Goal: Information Seeking & Learning: Learn about a topic

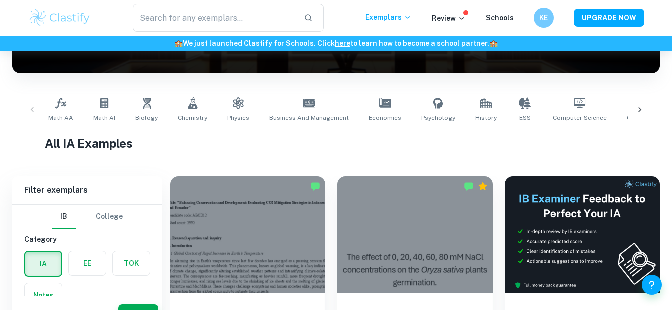
scroll to position [161, 0]
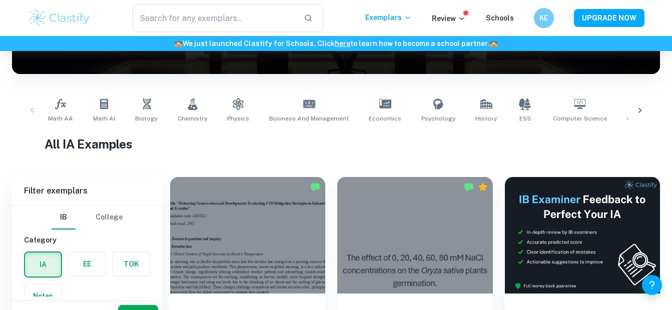
type input "t"
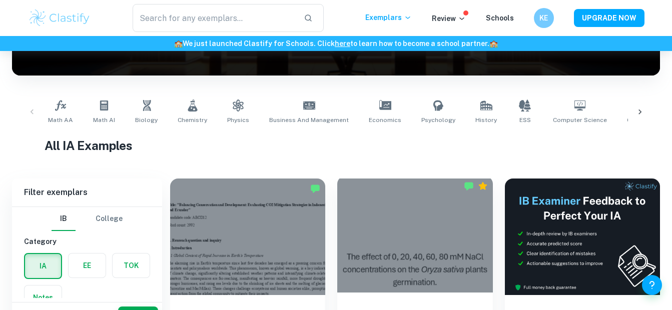
click at [461, 240] on div at bounding box center [414, 234] width 155 height 117
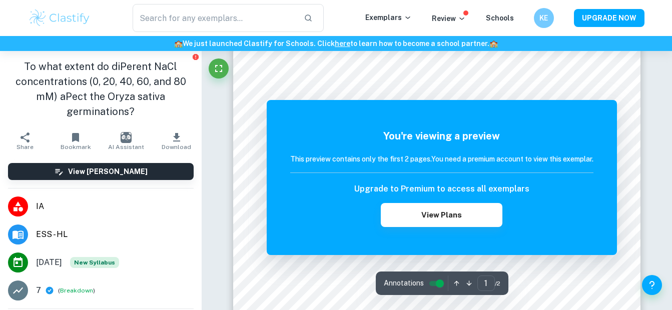
scroll to position [171, 0]
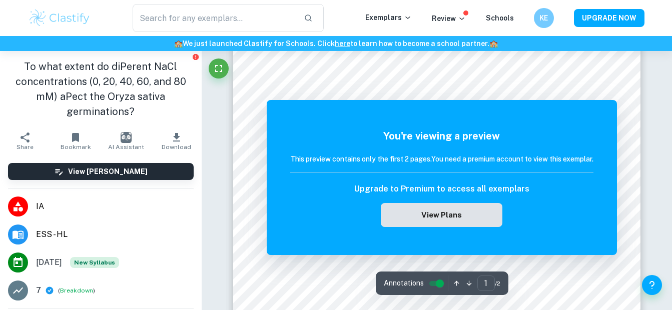
click at [476, 218] on button "View Plans" at bounding box center [441, 215] width 121 height 24
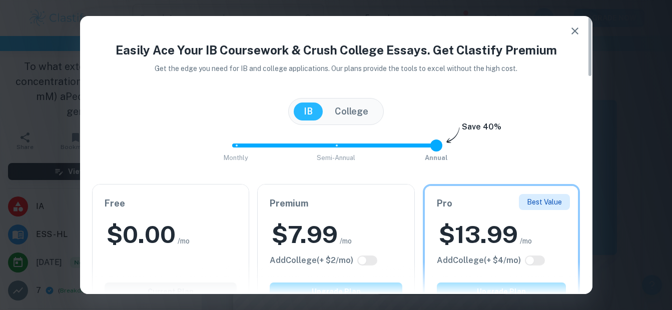
scroll to position [205, 0]
click at [572, 31] on icon "button" at bounding box center [575, 31] width 12 height 12
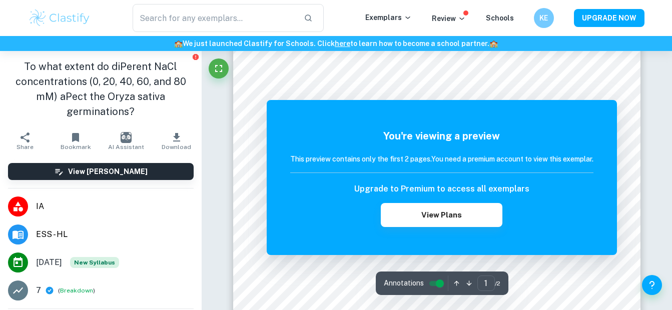
scroll to position [0, 0]
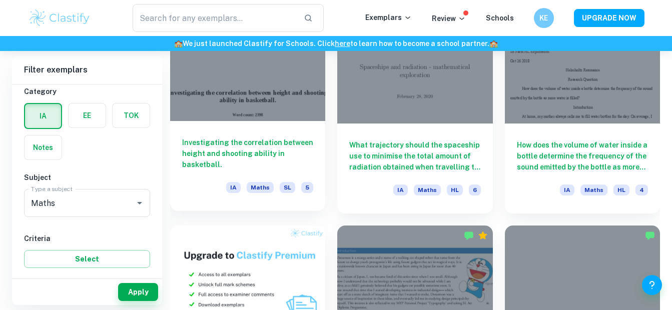
scroll to position [552, 0]
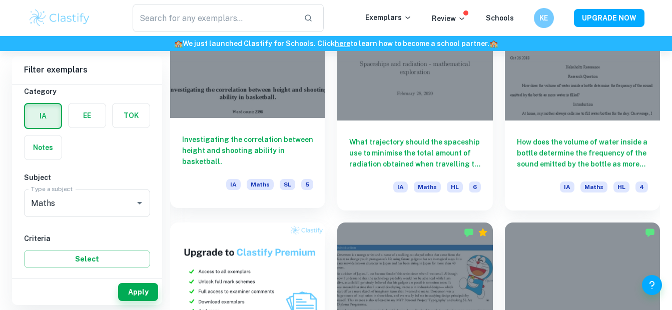
click at [218, 165] on h6 "Investigating the correlation between height and shooting ability in basketball." at bounding box center [247, 150] width 131 height 33
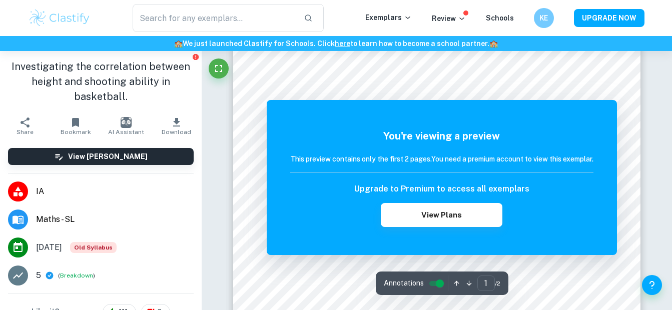
scroll to position [20, 0]
click at [602, 129] on div "You're viewing a preview This preview contains only the first 2 pages. You need…" at bounding box center [442, 177] width 350 height 155
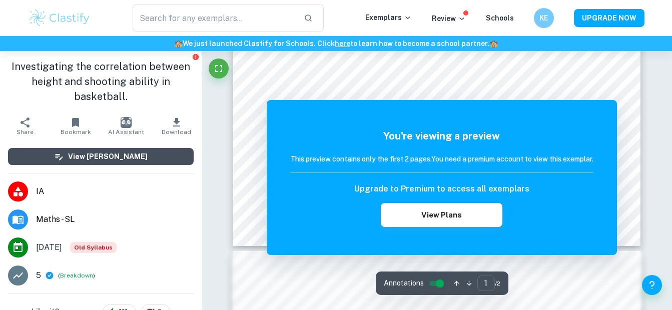
click at [33, 159] on button "View [PERSON_NAME]" at bounding box center [101, 156] width 186 height 17
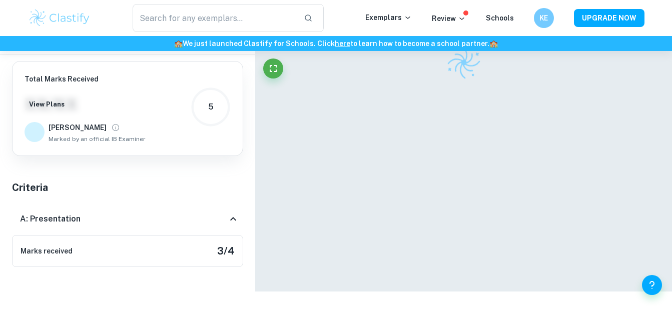
scroll to position [51, 0]
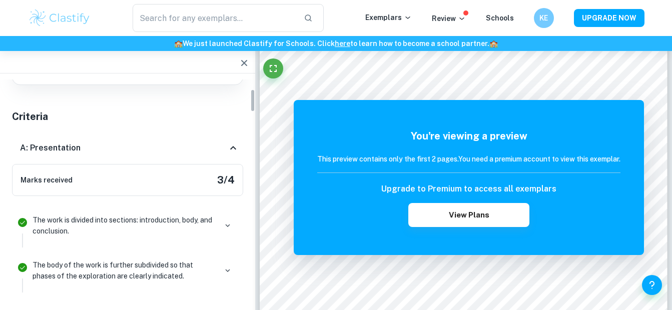
scroll to position [93, 0]
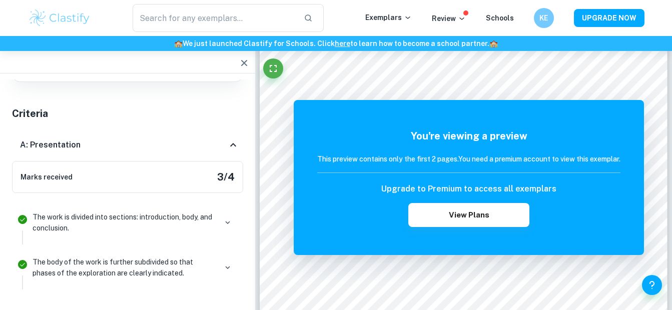
click at [112, 52] on div at bounding box center [127, 62] width 255 height 23
click at [115, 58] on div at bounding box center [127, 62] width 255 height 23
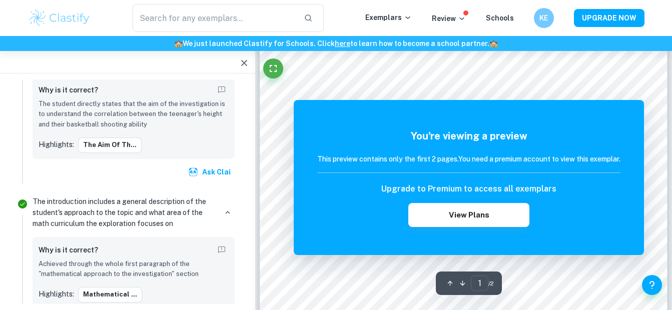
scroll to position [293, 0]
click at [536, 25] on div "KE" at bounding box center [554, 18] width 40 height 20
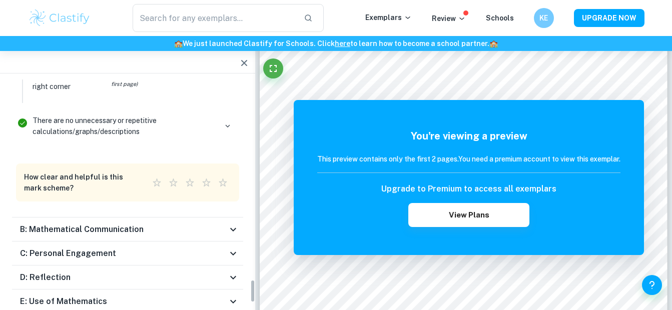
scroll to position [1949, 0]
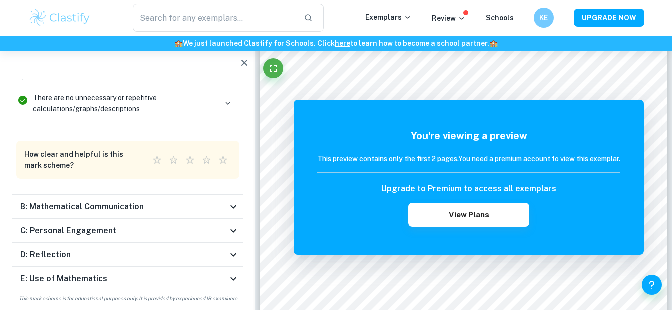
click at [29, 157] on h6 "How clear and helpful is this mark scheme?" at bounding box center [80, 160] width 113 height 22
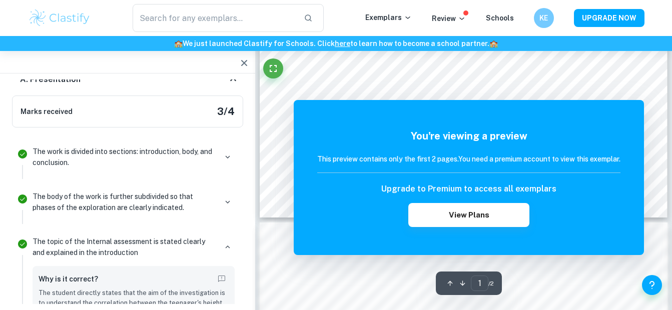
scroll to position [426, 0]
click at [541, 24] on div "KE" at bounding box center [545, 19] width 20 height 20
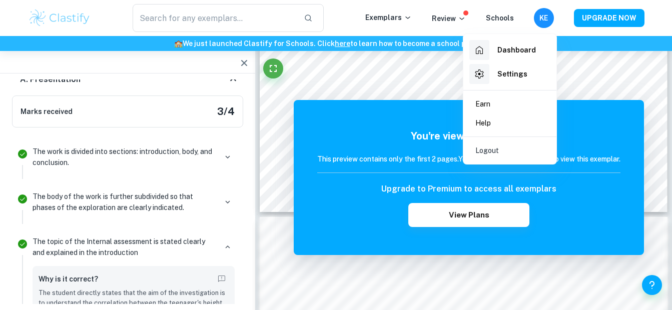
click at [513, 76] on h6 "Settings" at bounding box center [513, 74] width 30 height 11
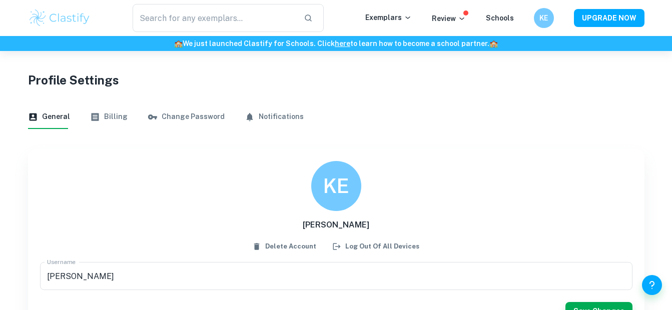
click at [400, 252] on button "Log out of all devices" at bounding box center [376, 246] width 91 height 15
